Goal: Task Accomplishment & Management: Manage account settings

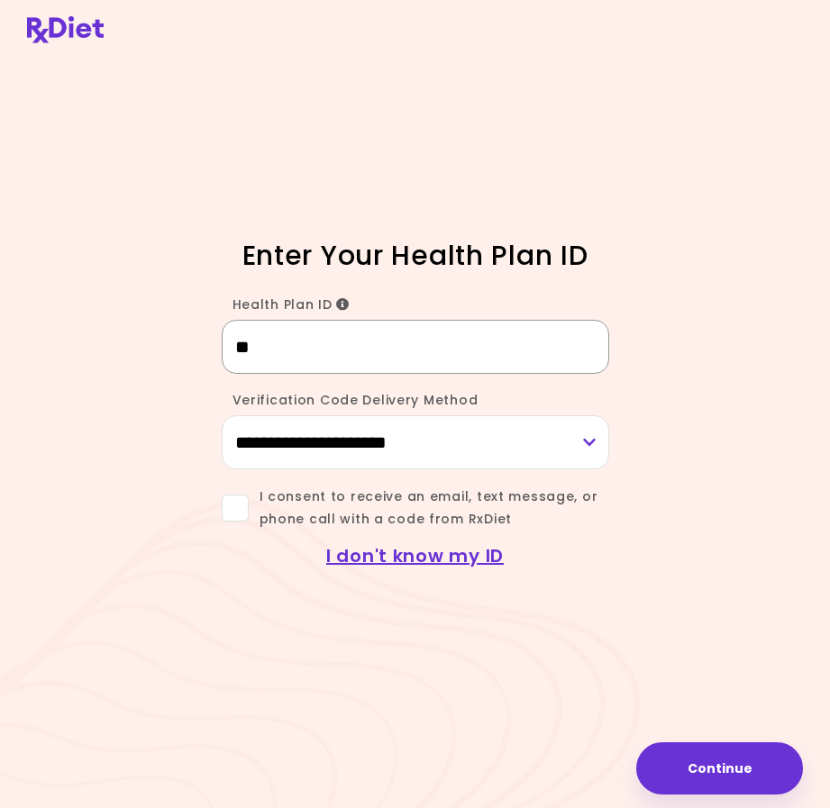
type input "*********"
click at [584, 441] on select "**********" at bounding box center [415, 442] width 387 height 54
select select "***"
click at [222, 415] on select "**********" at bounding box center [415, 442] width 387 height 54
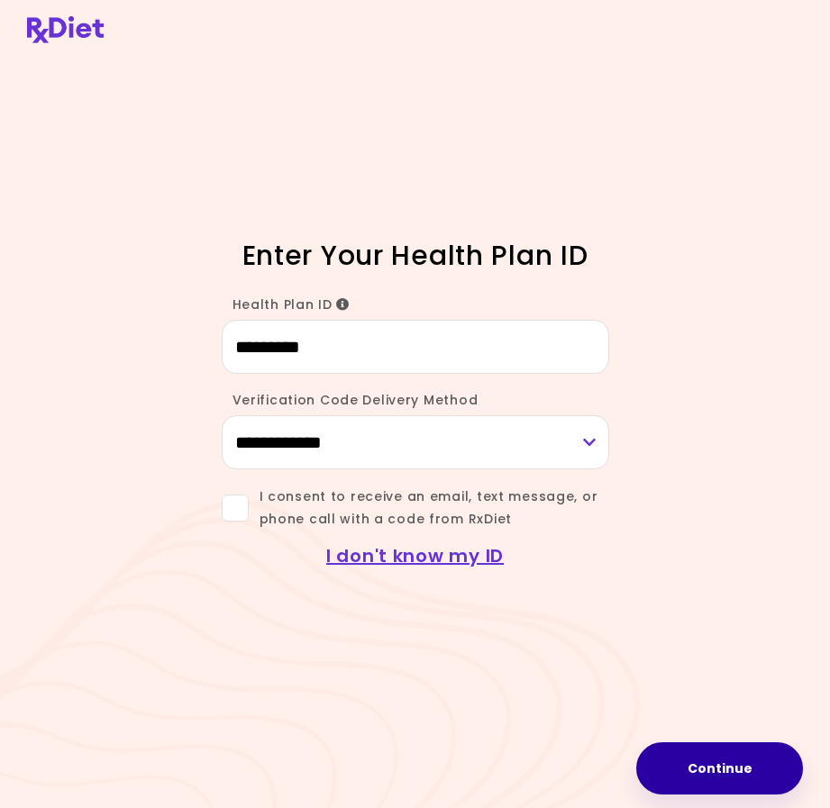
click at [718, 763] on button "Continue" at bounding box center [719, 768] width 167 height 52
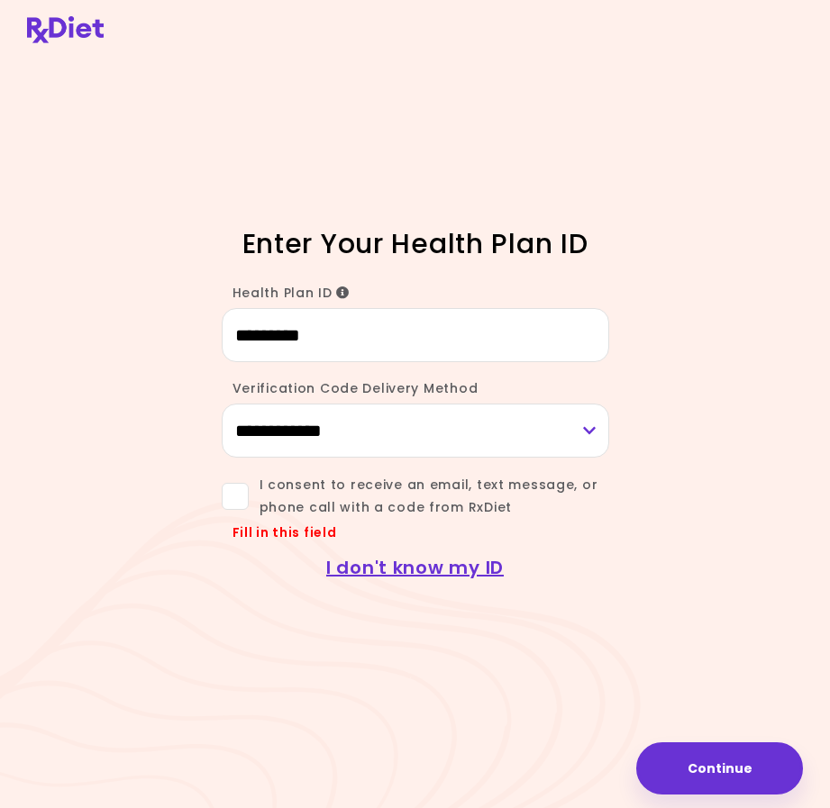
click at [235, 492] on span at bounding box center [235, 496] width 27 height 27
click at [723, 769] on button "Continue" at bounding box center [719, 768] width 167 height 52
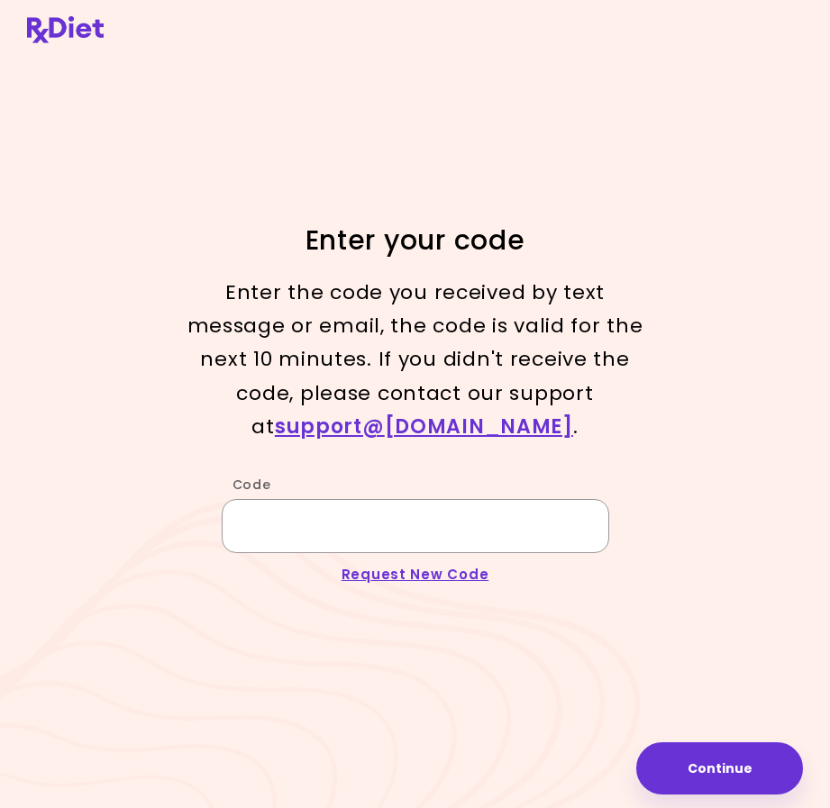
click at [329, 525] on input "Code" at bounding box center [415, 526] width 387 height 54
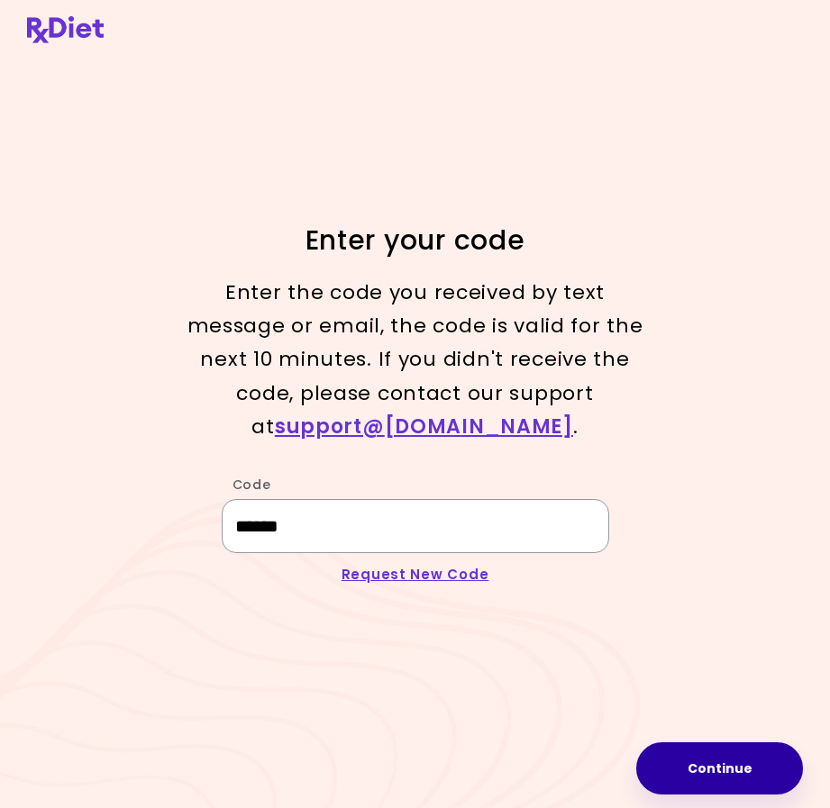
type input "******"
click at [724, 775] on button "Continue" at bounding box center [719, 768] width 167 height 52
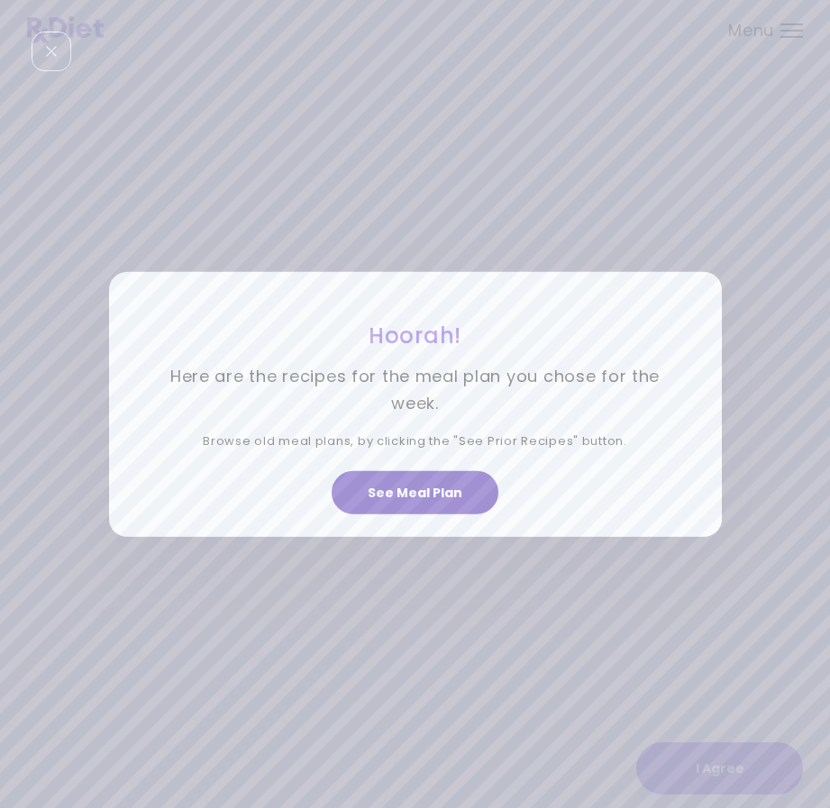
click at [434, 495] on button "See Meal Plan" at bounding box center [415, 492] width 167 height 43
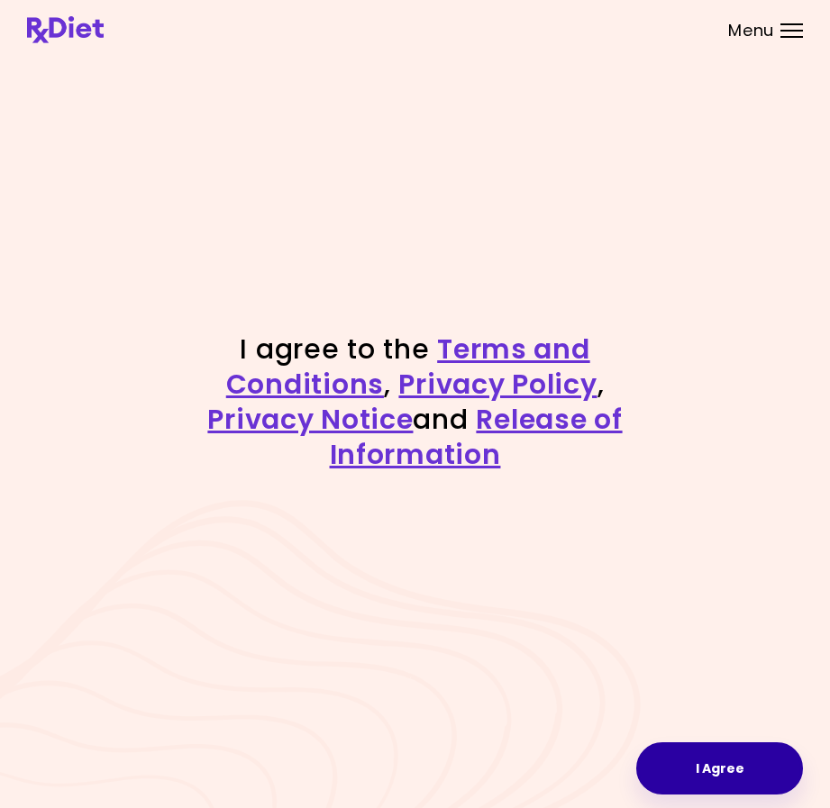
click at [719, 766] on button "I Agree" at bounding box center [719, 768] width 167 height 52
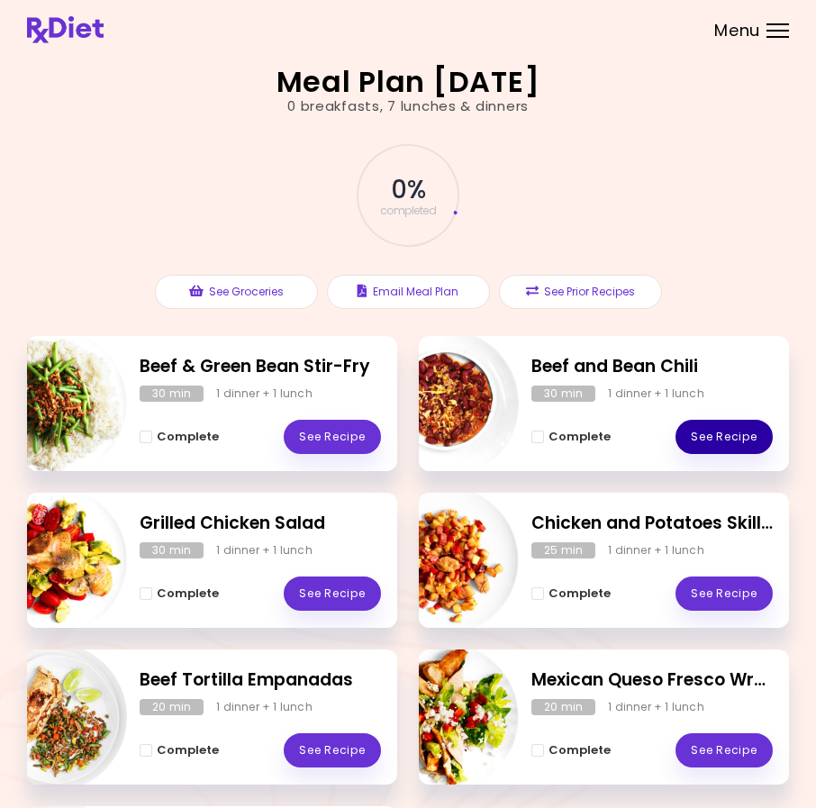
click at [725, 440] on link "See Recipe" at bounding box center [724, 437] width 97 height 34
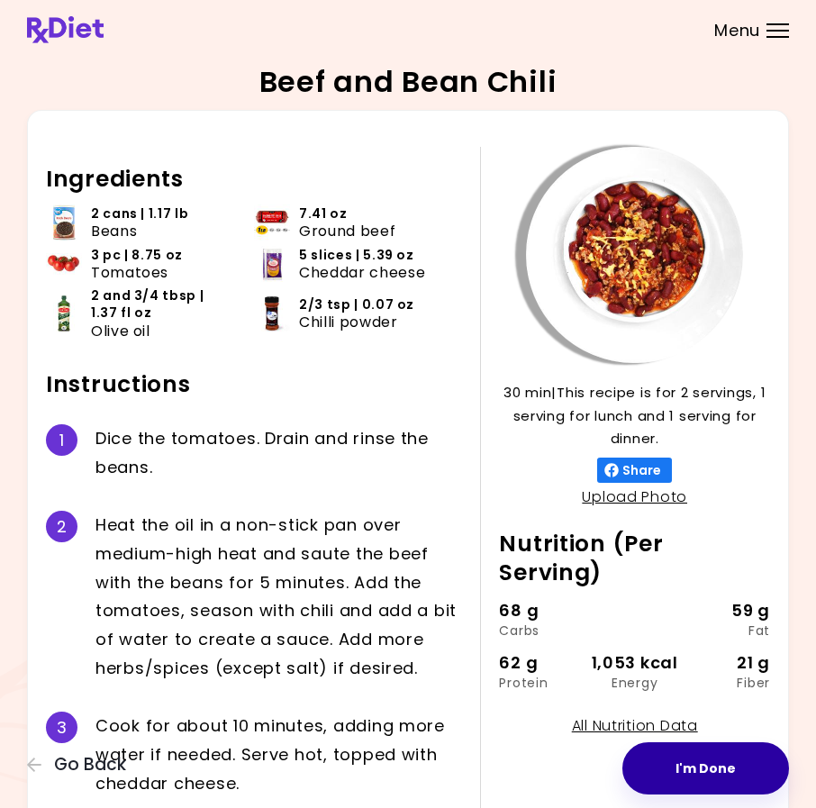
click at [705, 764] on button "I'm Done" at bounding box center [706, 768] width 167 height 52
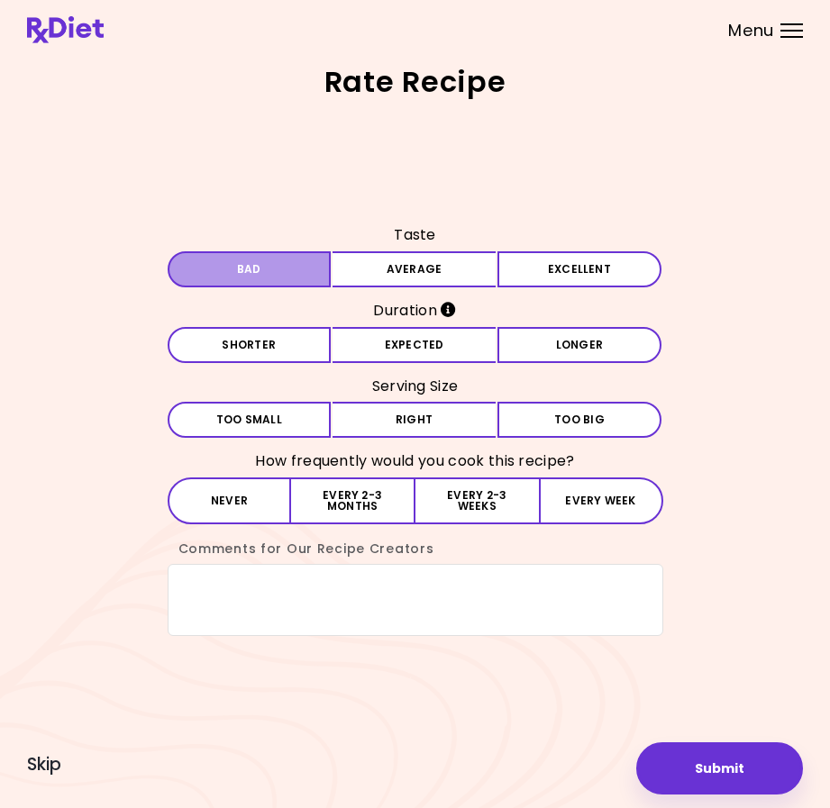
click at [247, 263] on button "Bad" at bounding box center [250, 269] width 164 height 36
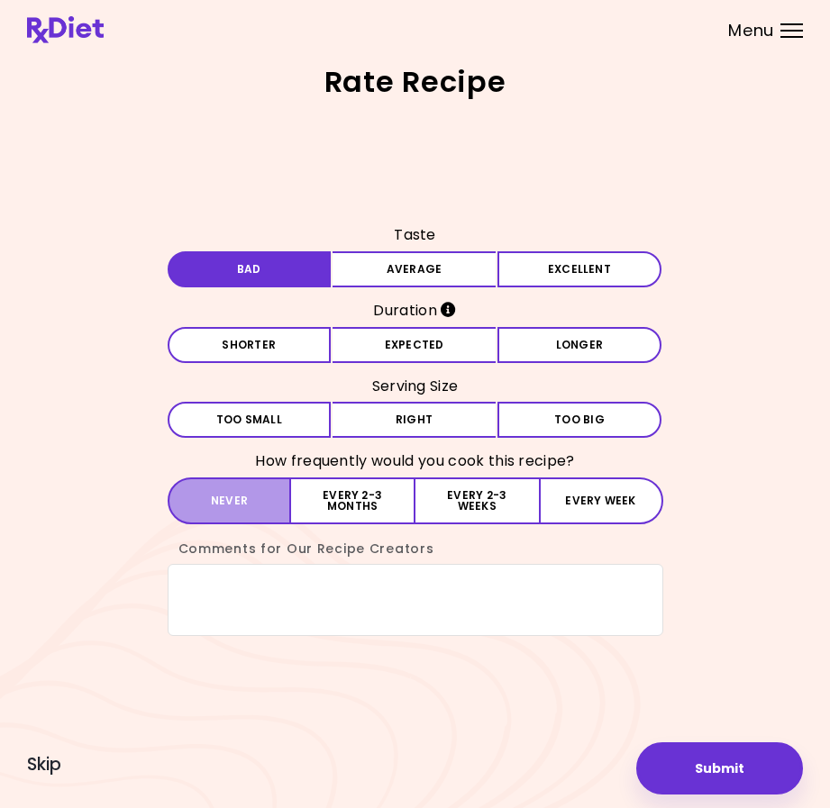
click at [233, 503] on button "Never" at bounding box center [230, 501] width 124 height 47
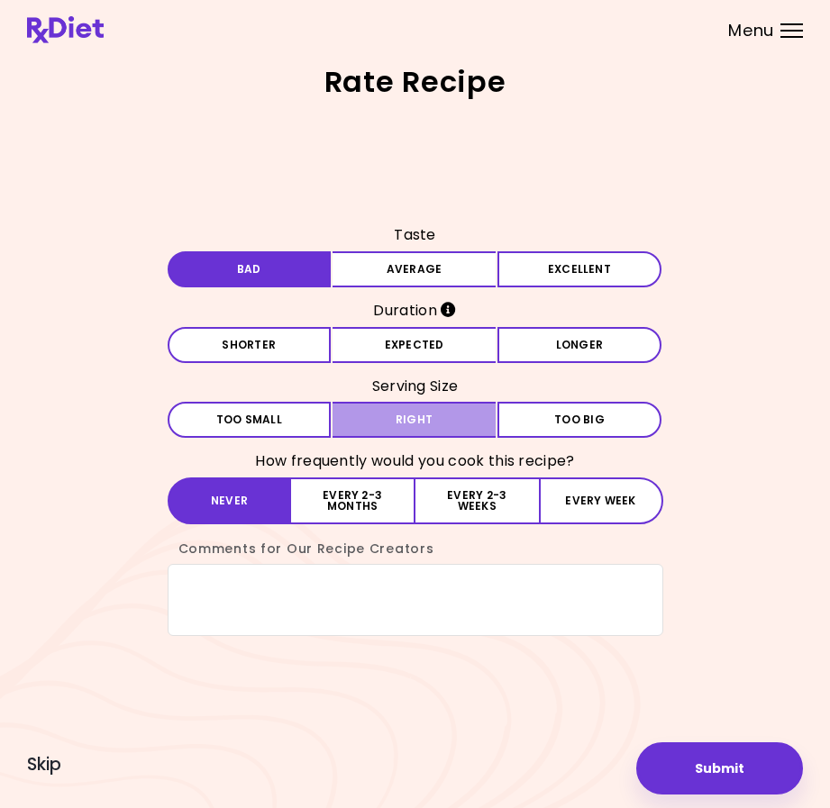
click at [408, 415] on button "Right" at bounding box center [414, 420] width 164 height 36
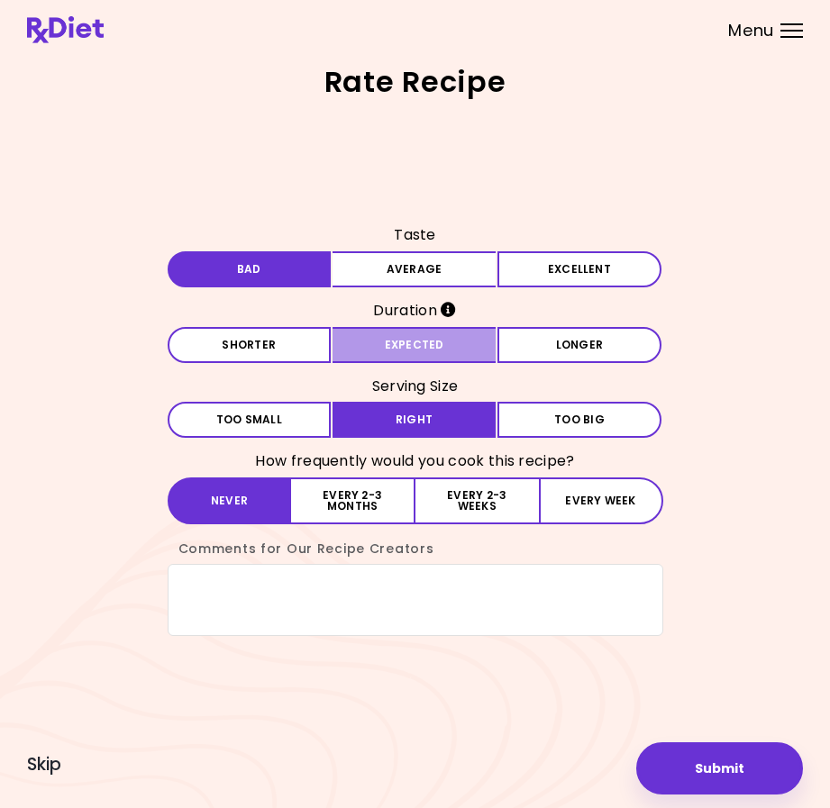
click at [413, 335] on button "Expected" at bounding box center [414, 345] width 164 height 36
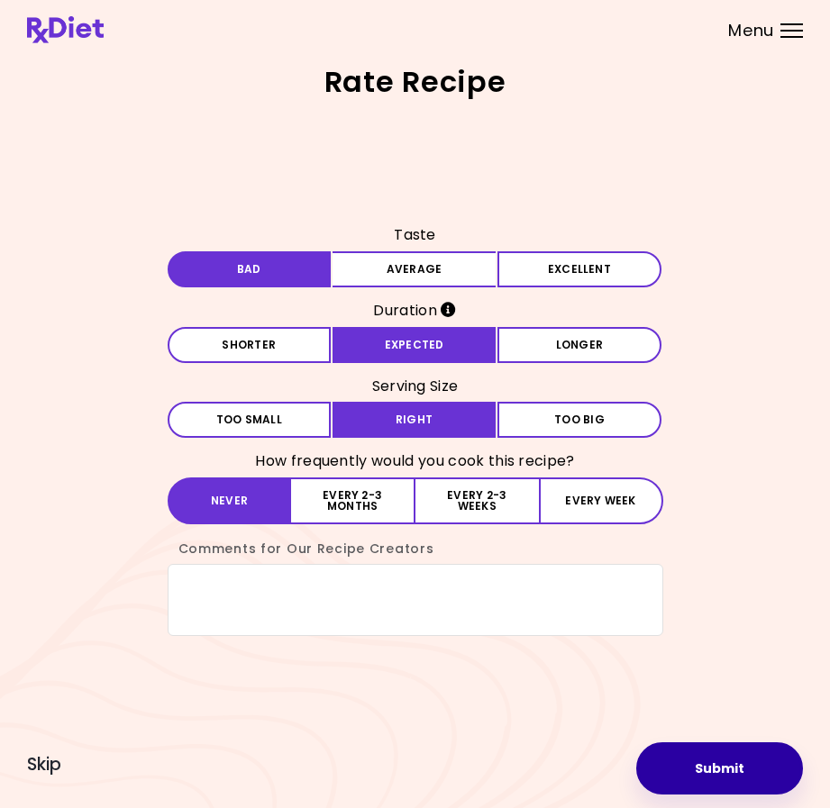
click at [710, 761] on button "Submit" at bounding box center [719, 768] width 167 height 52
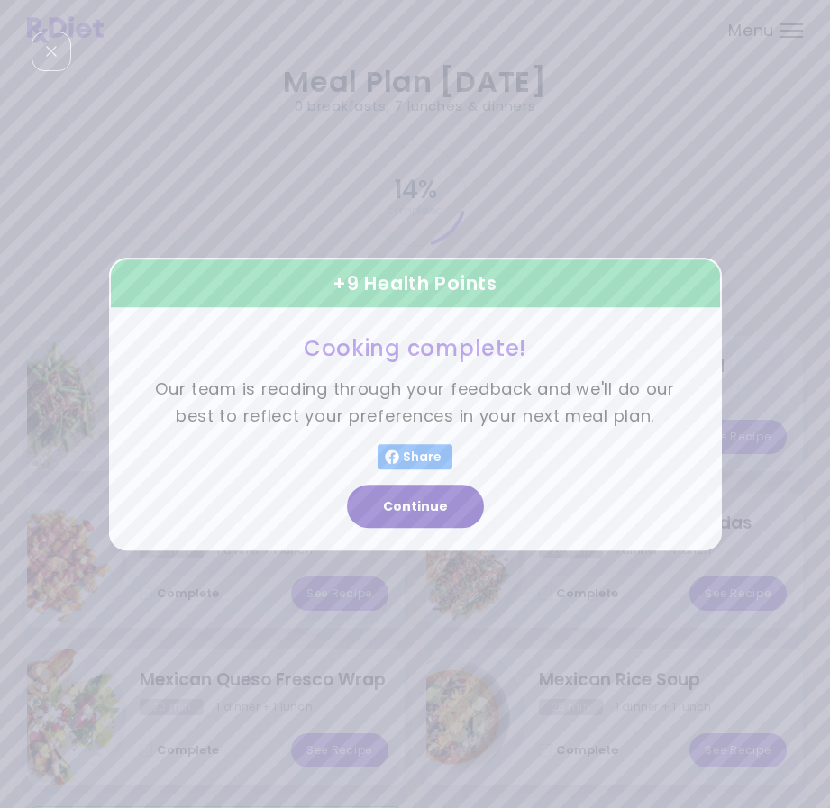
click at [426, 516] on button "Continue" at bounding box center [415, 506] width 137 height 43
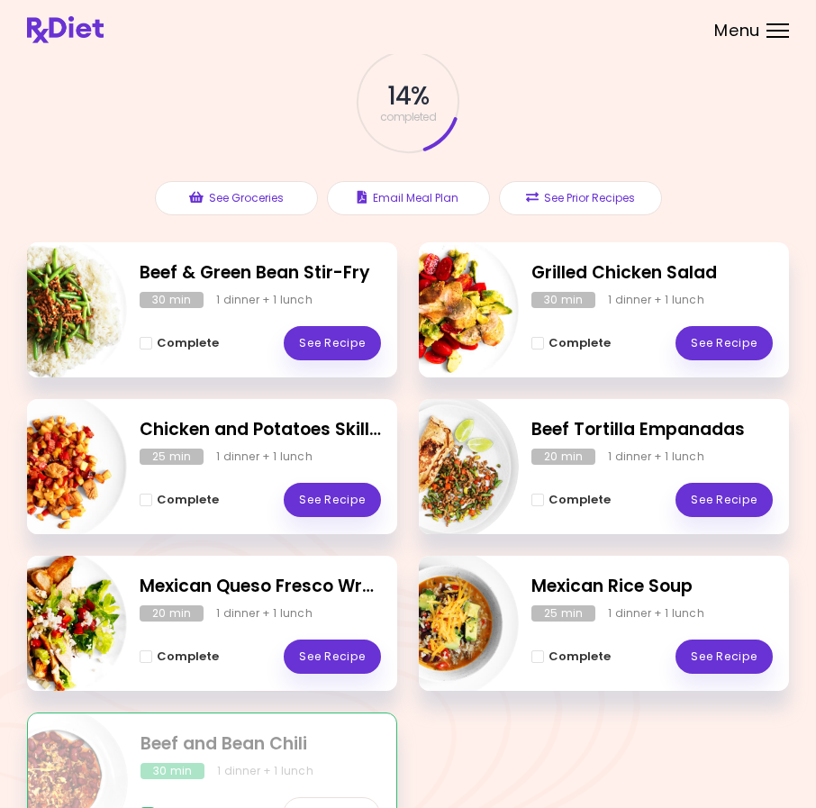
scroll to position [216, 0]
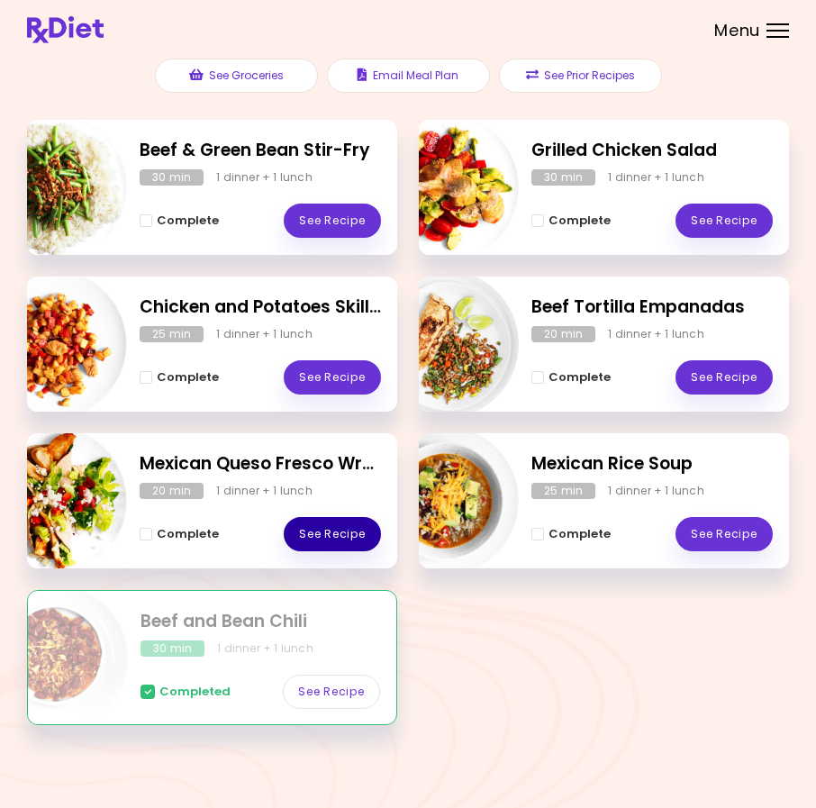
click at [338, 533] on link "See Recipe" at bounding box center [332, 534] width 97 height 34
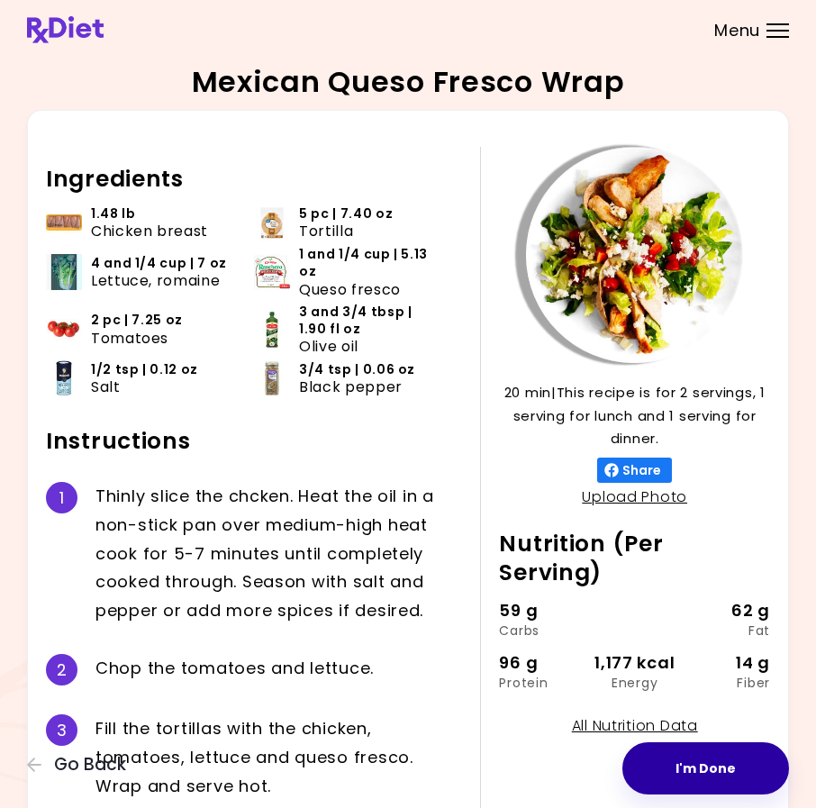
click at [699, 774] on button "I'm Done" at bounding box center [706, 768] width 167 height 52
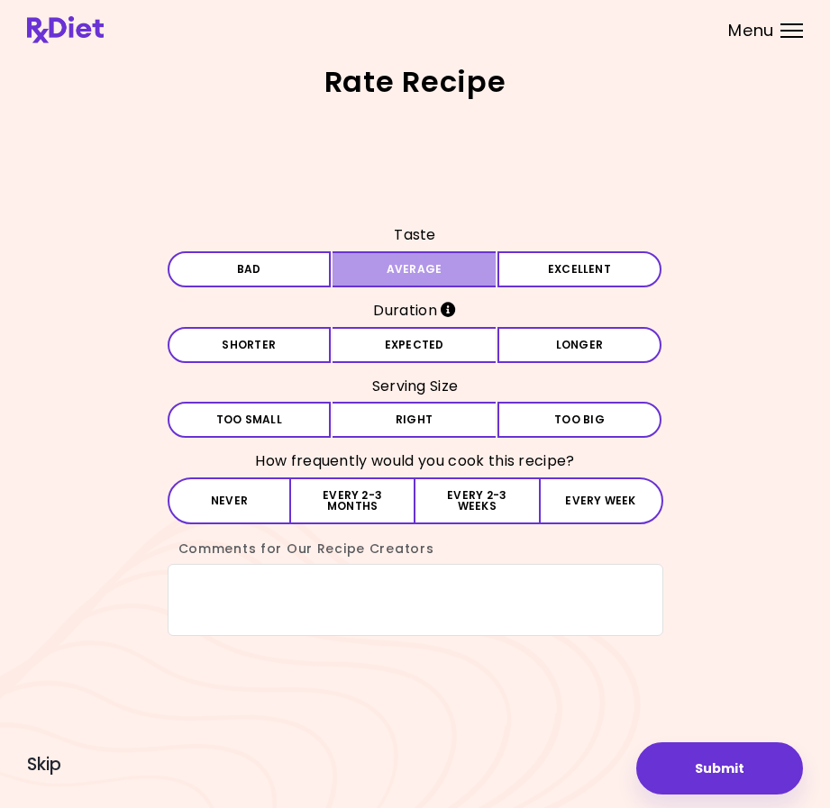
click at [397, 267] on button "Average" at bounding box center [414, 269] width 164 height 36
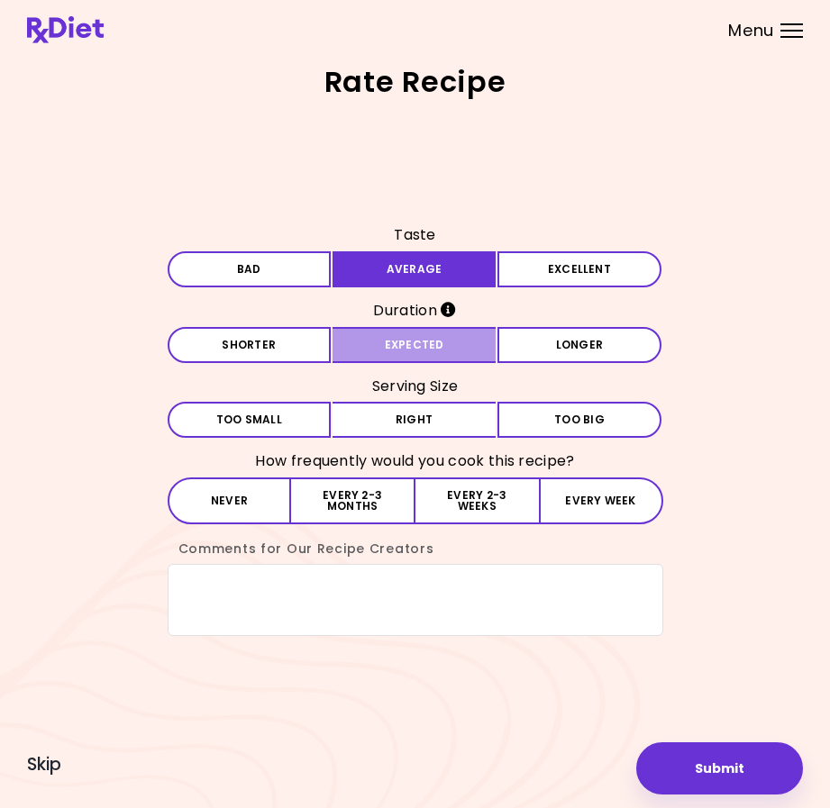
click at [394, 335] on button "Expected" at bounding box center [414, 345] width 164 height 36
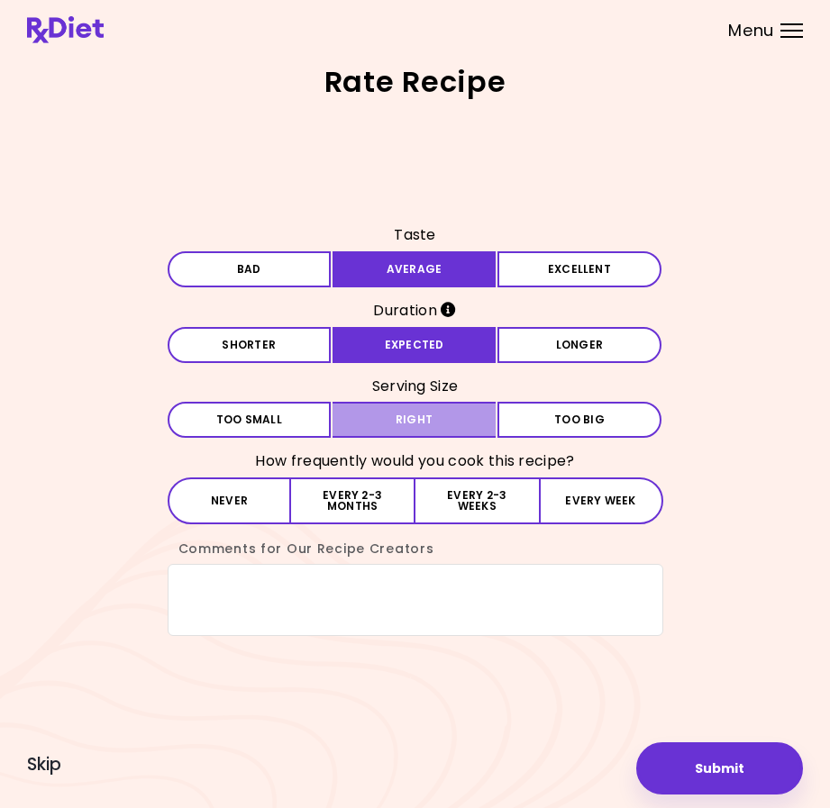
click at [387, 409] on button "Right" at bounding box center [414, 420] width 164 height 36
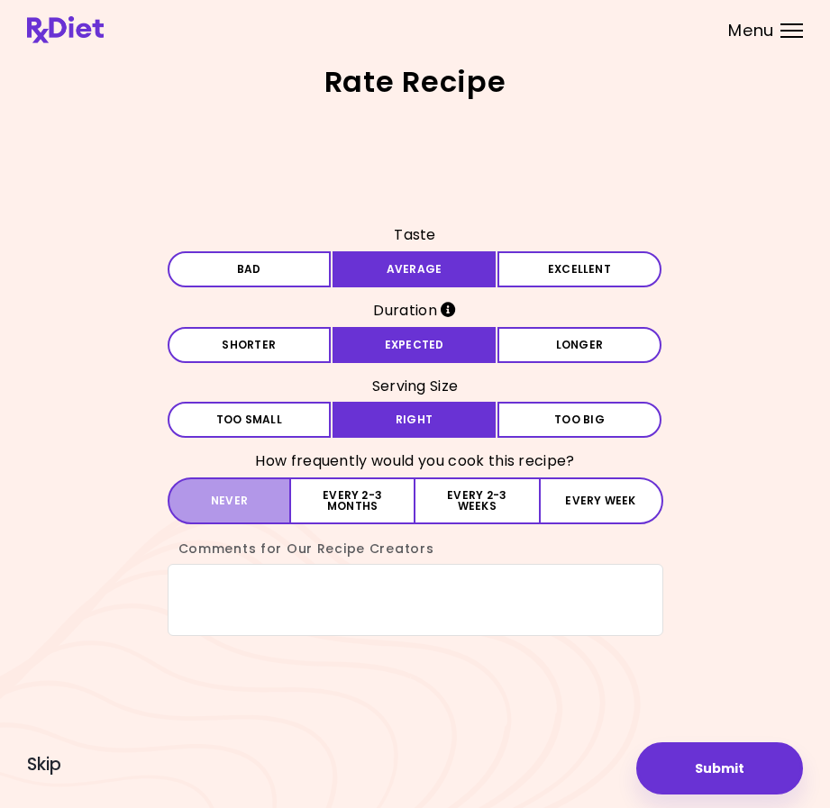
click at [234, 503] on button "Never" at bounding box center [230, 501] width 124 height 47
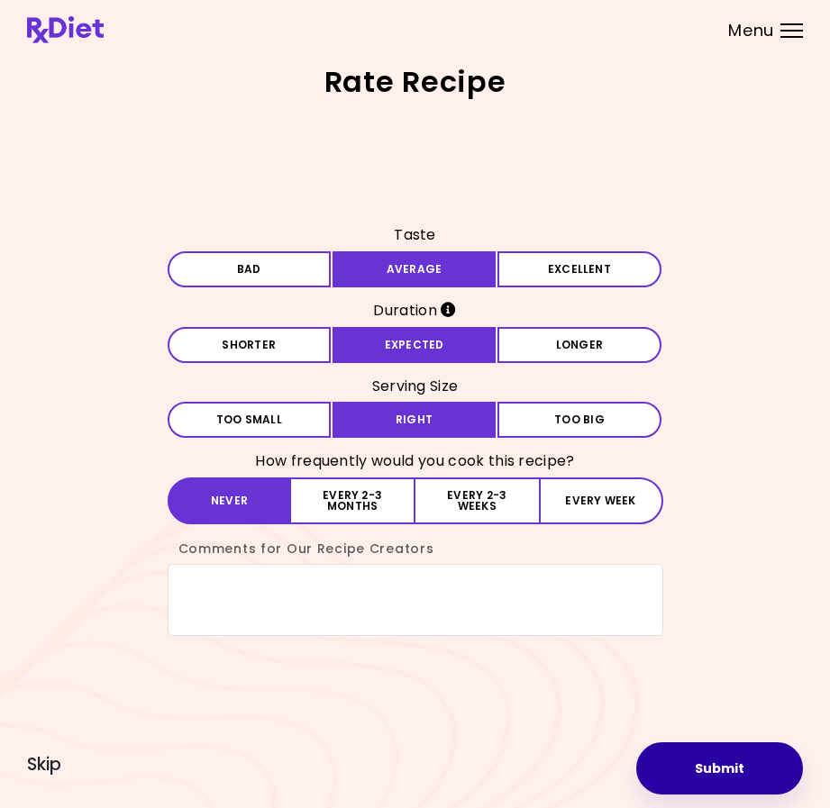
click at [724, 767] on button "Submit" at bounding box center [719, 768] width 167 height 52
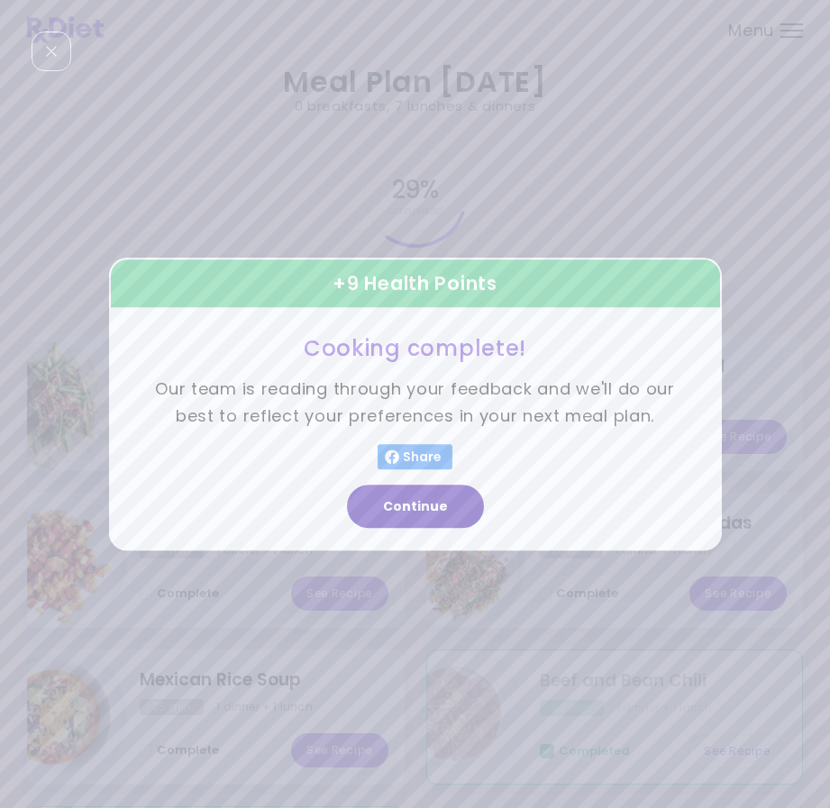
click at [433, 509] on button "Continue" at bounding box center [415, 506] width 137 height 43
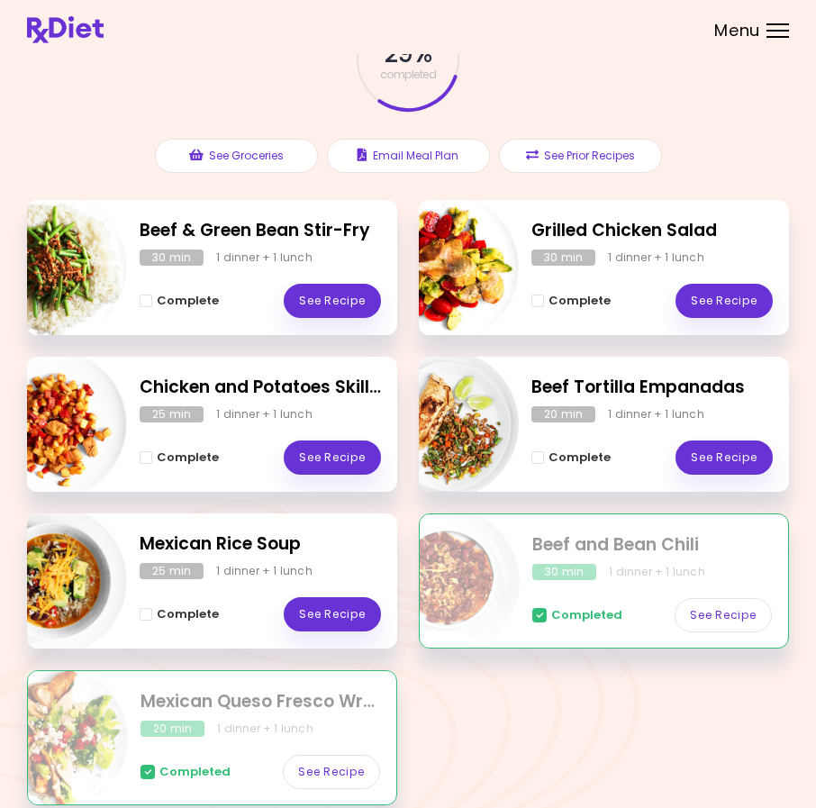
scroll to position [96, 0]
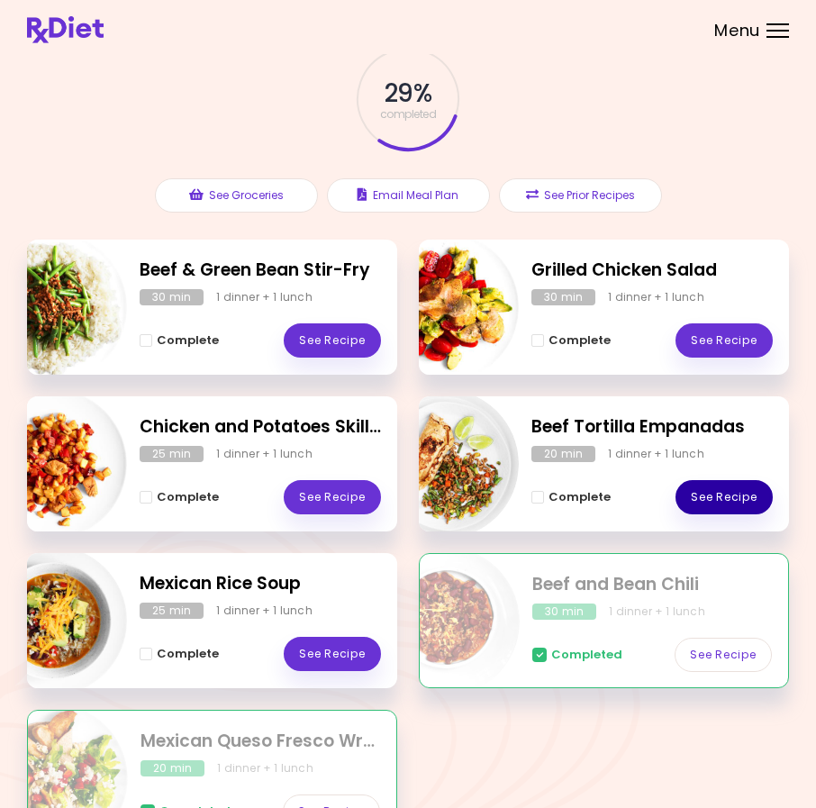
click at [732, 489] on link "See Recipe" at bounding box center [724, 497] width 97 height 34
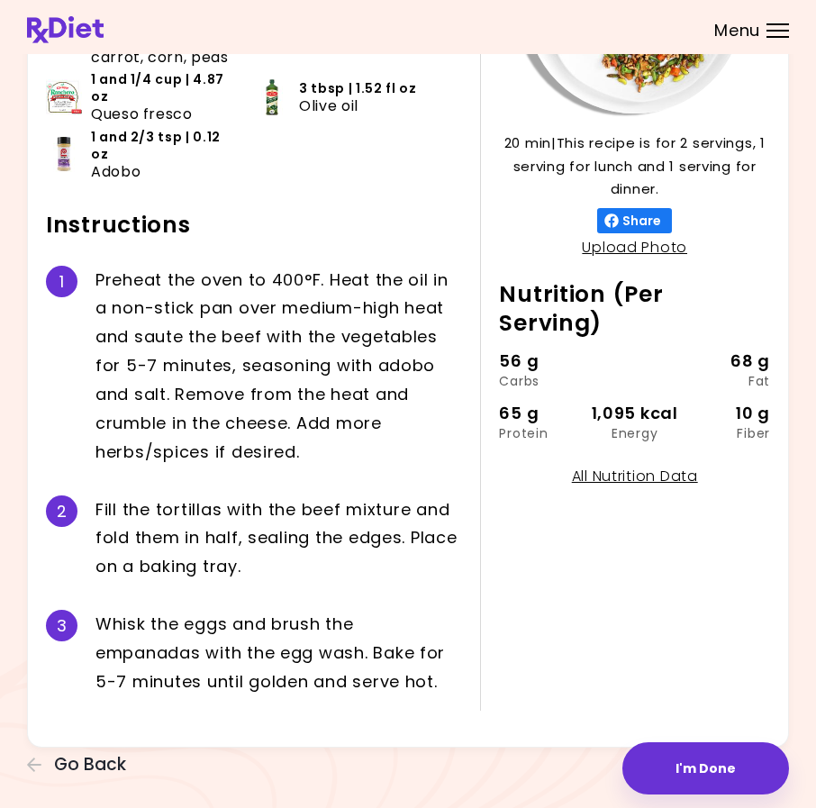
scroll to position [251, 0]
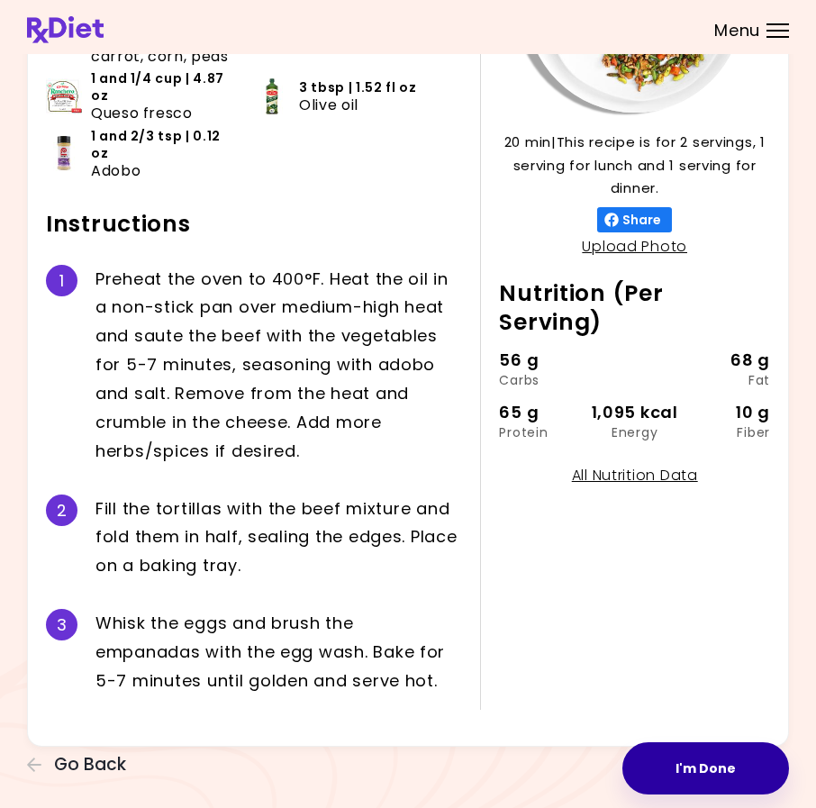
click at [719, 768] on button "I'm Done" at bounding box center [706, 768] width 167 height 52
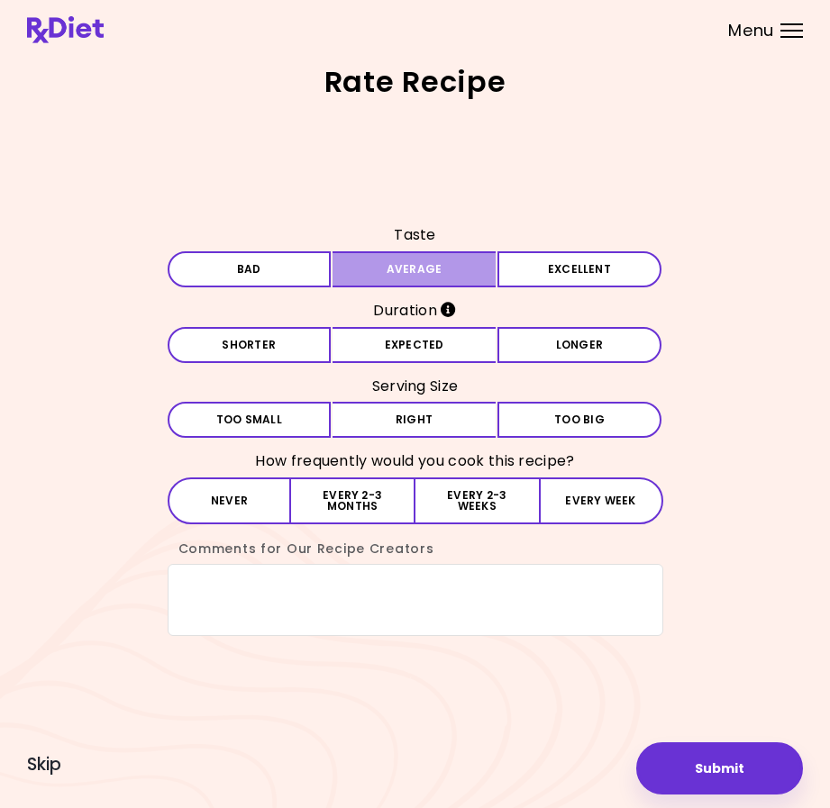
click at [406, 266] on button "Average" at bounding box center [414, 269] width 164 height 36
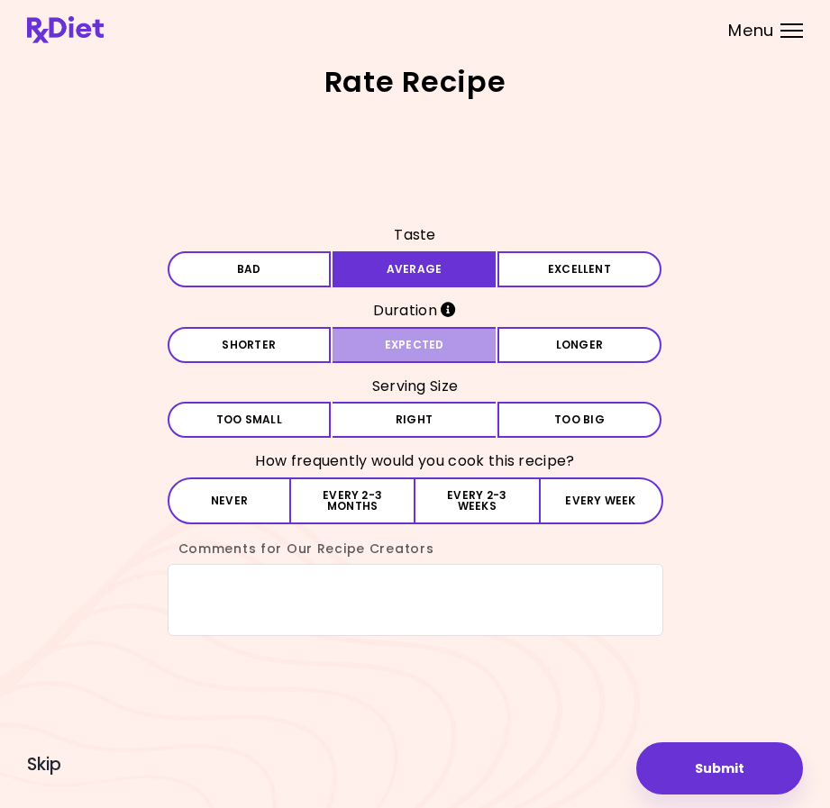
click at [401, 329] on button "Expected" at bounding box center [414, 345] width 164 height 36
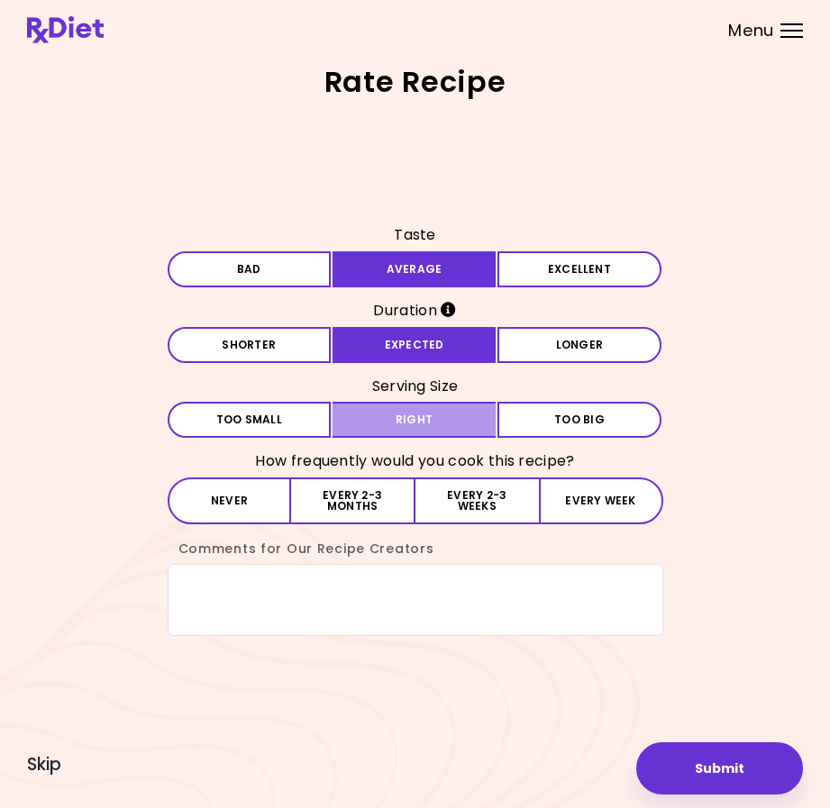
click at [394, 415] on button "Right" at bounding box center [414, 420] width 164 height 36
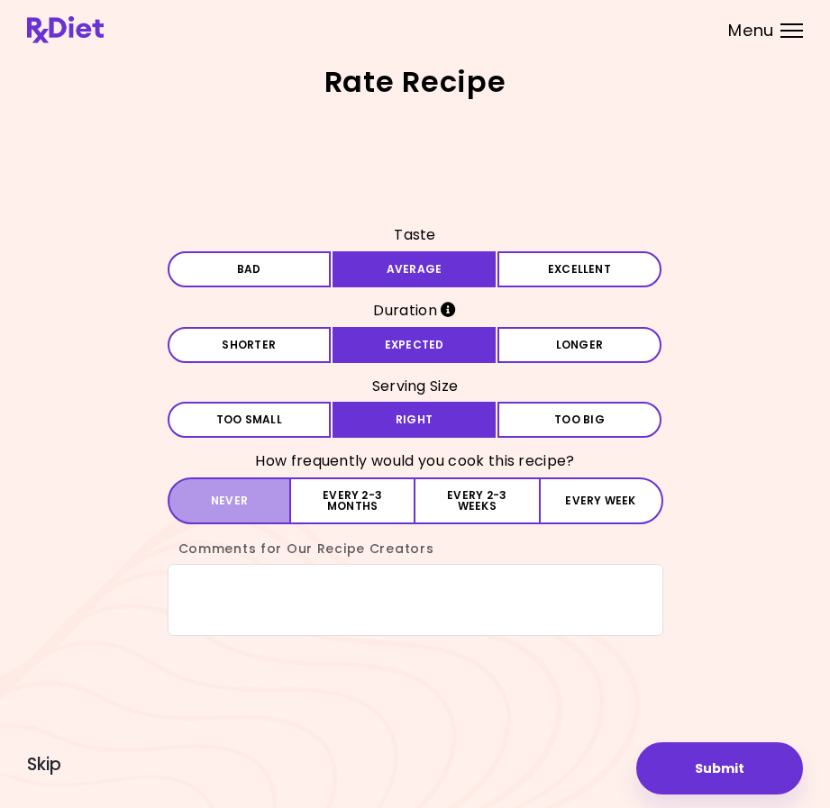
drag, startPoint x: 243, startPoint y: 490, endPoint x: 249, endPoint y: 478, distance: 12.9
click at [244, 492] on button "Never" at bounding box center [230, 501] width 124 height 47
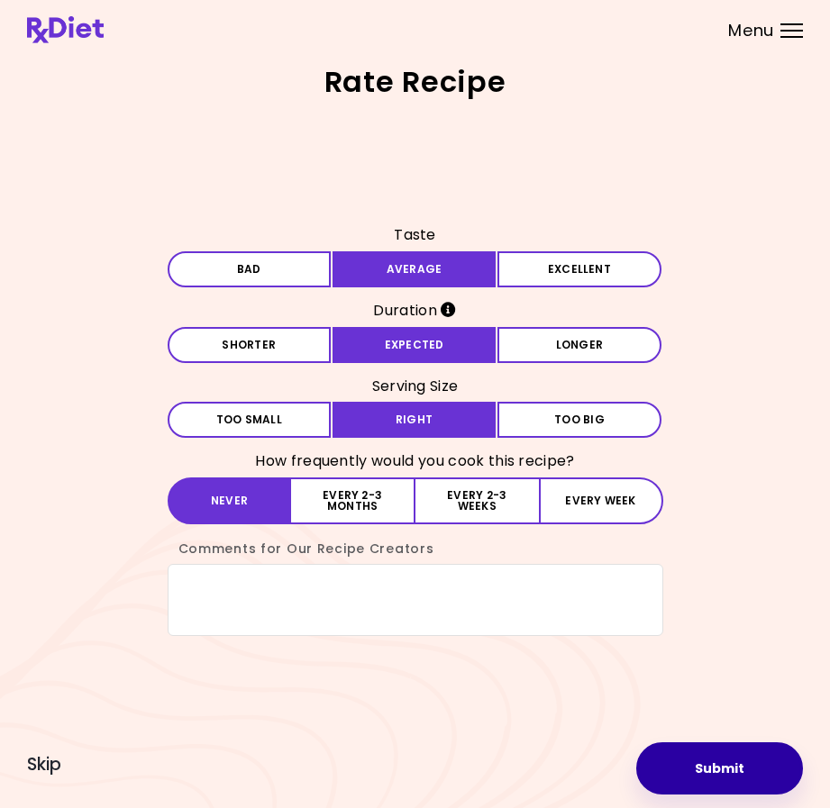
click at [752, 780] on button "Submit" at bounding box center [719, 768] width 167 height 52
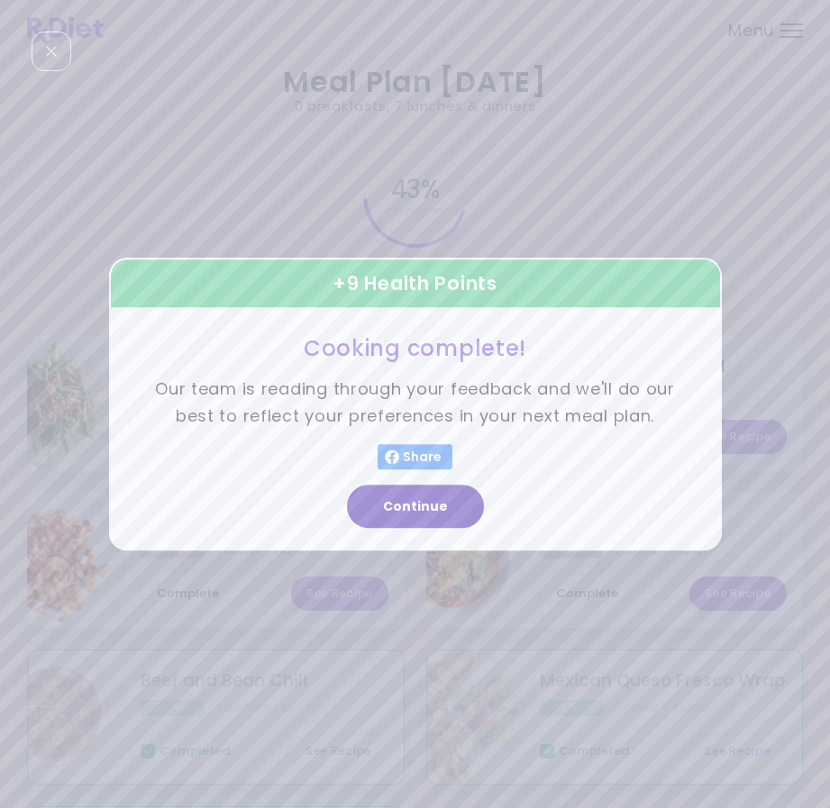
click at [423, 505] on button "Continue" at bounding box center [415, 506] width 137 height 43
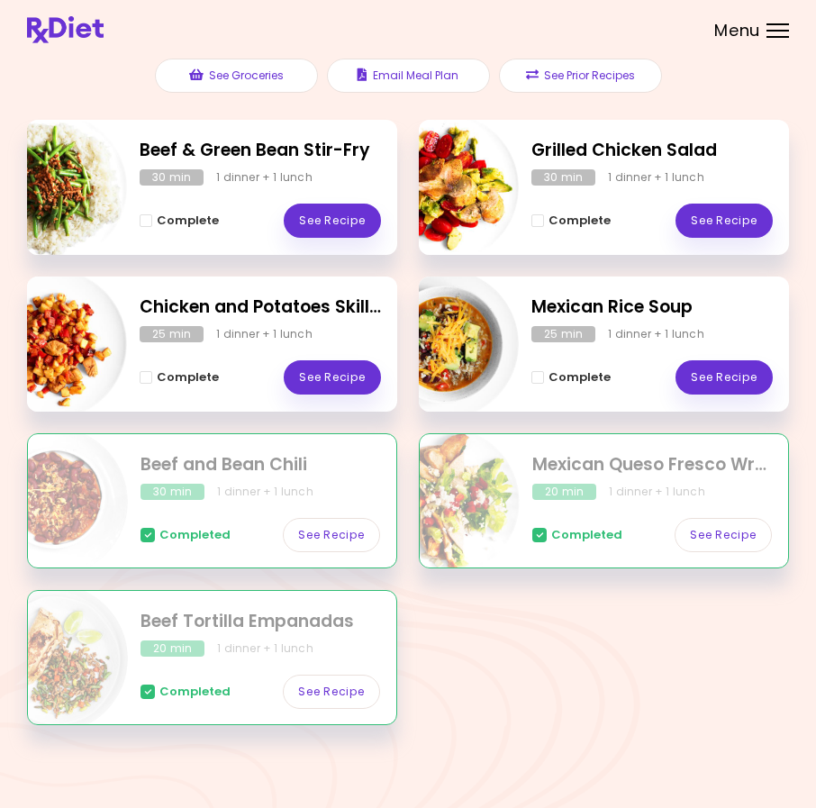
scroll to position [96, 0]
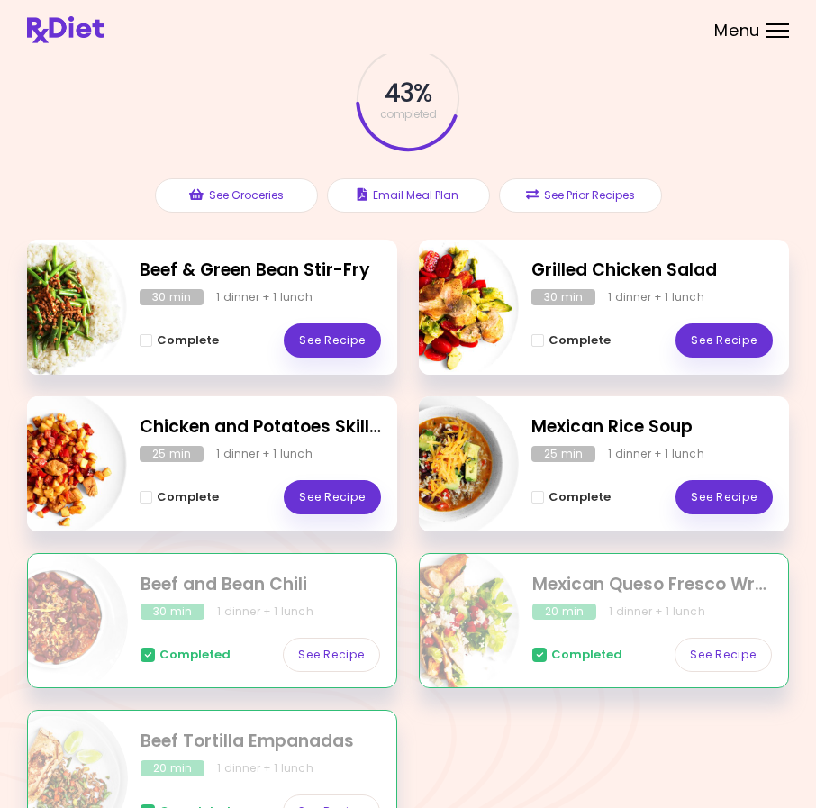
click at [783, 31] on div at bounding box center [778, 31] width 23 height 2
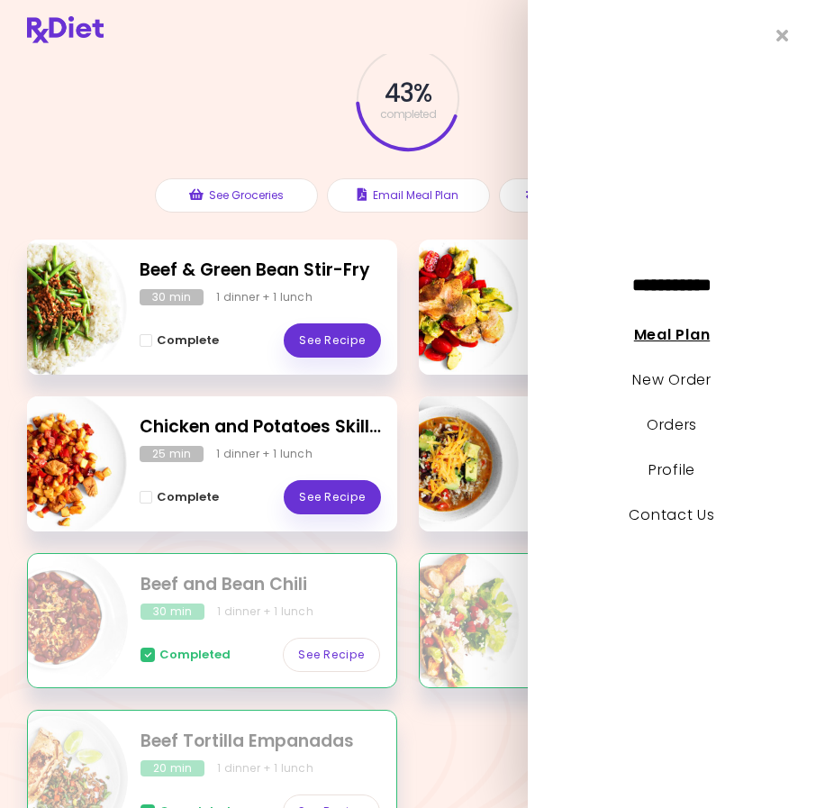
click at [682, 329] on link "Meal Plan" at bounding box center [672, 334] width 76 height 21
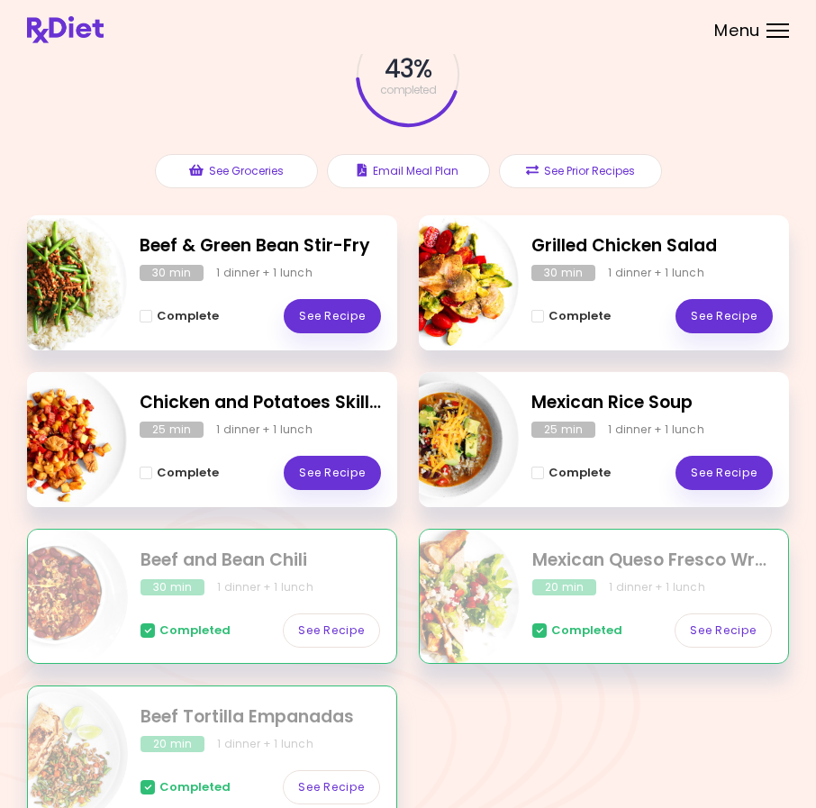
scroll to position [0, 0]
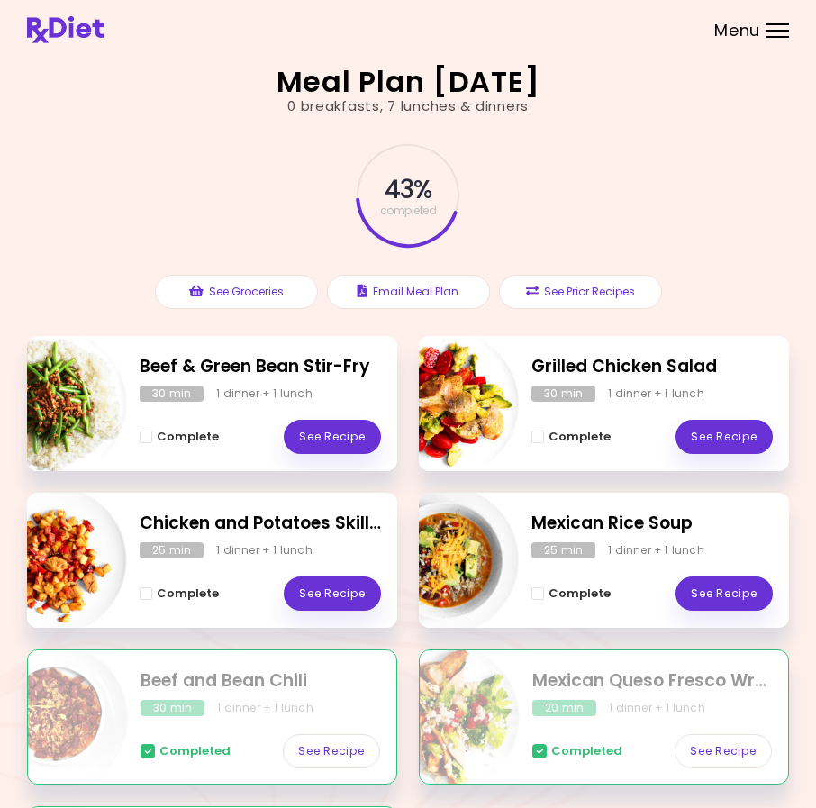
click at [70, 32] on img at bounding box center [65, 29] width 77 height 27
click at [773, 33] on div "Menu" at bounding box center [778, 30] width 23 height 14
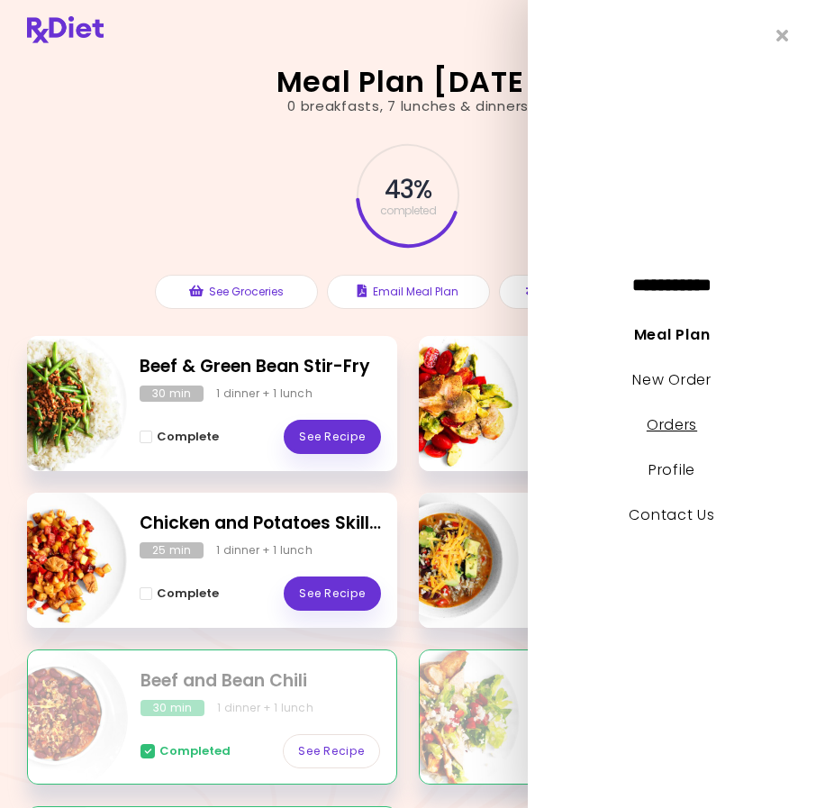
click at [662, 424] on link "Orders" at bounding box center [672, 424] width 50 height 21
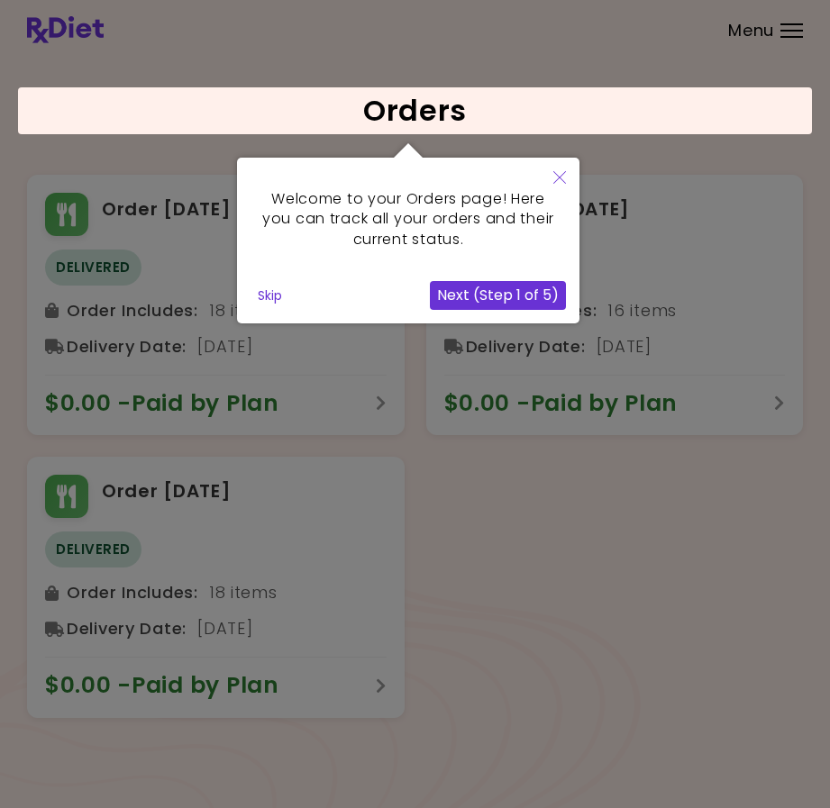
click at [274, 295] on button "Skip" at bounding box center [270, 295] width 39 height 27
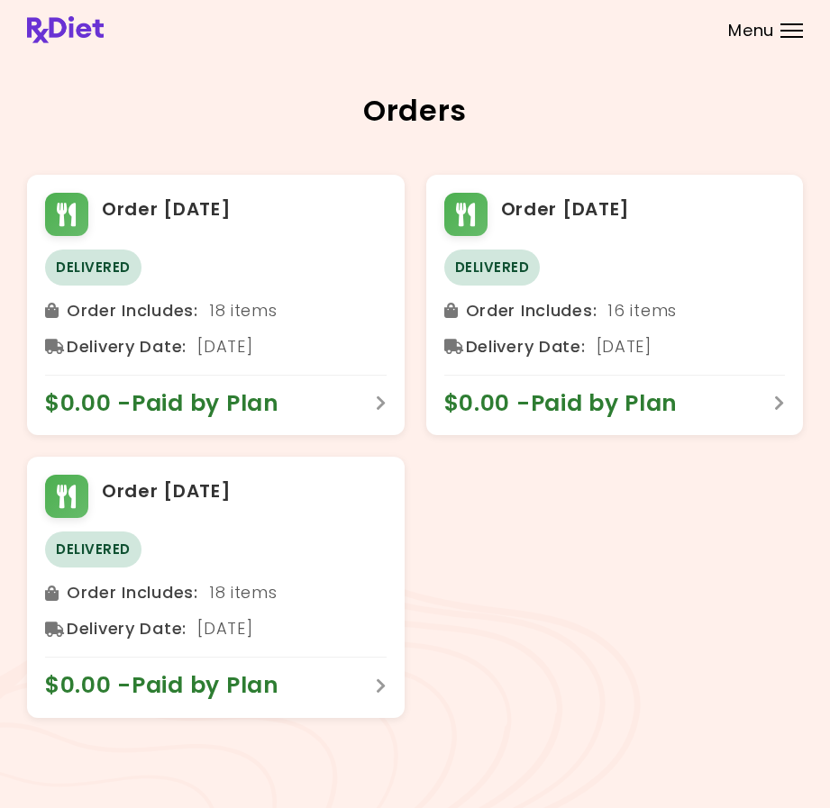
click at [786, 26] on div "Menu" at bounding box center [791, 30] width 23 height 14
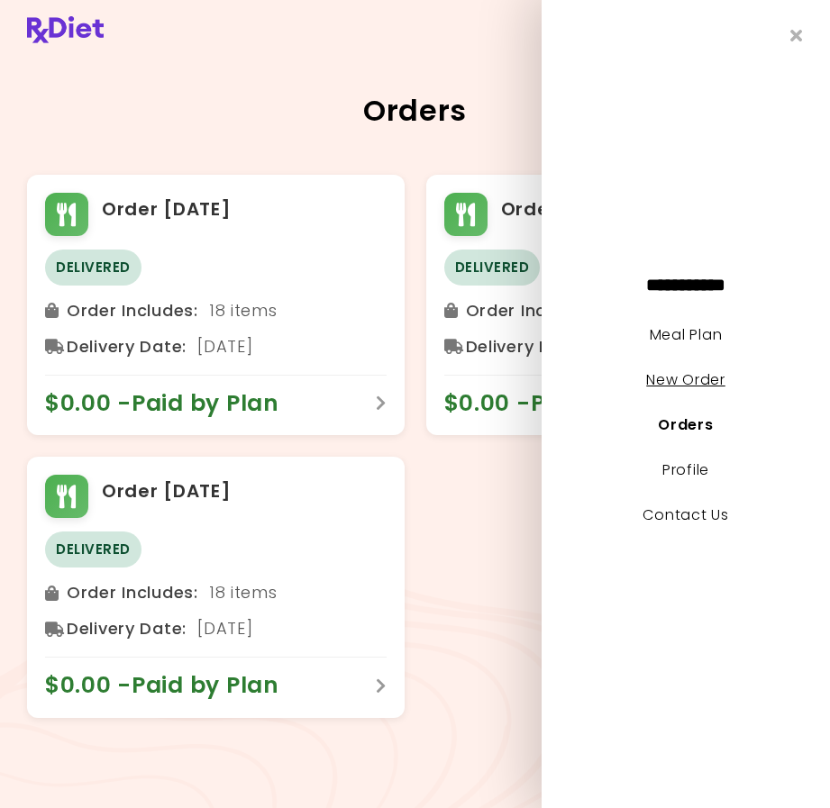
click at [697, 378] on link "New Order" at bounding box center [685, 379] width 78 height 21
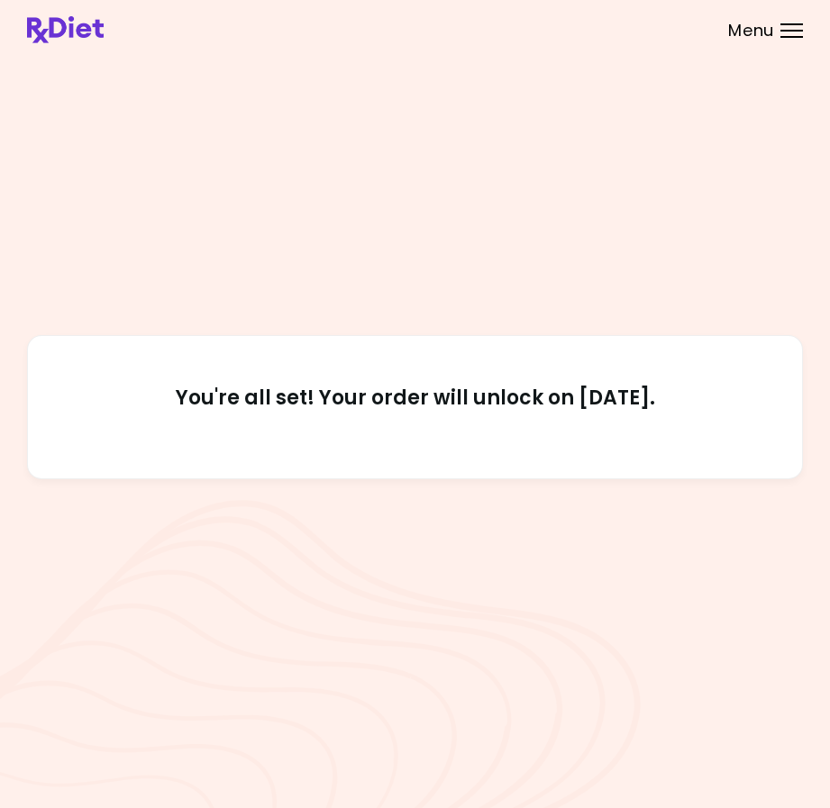
click at [788, 27] on div "Menu" at bounding box center [791, 30] width 23 height 14
